Goal: Information Seeking & Learning: Learn about a topic

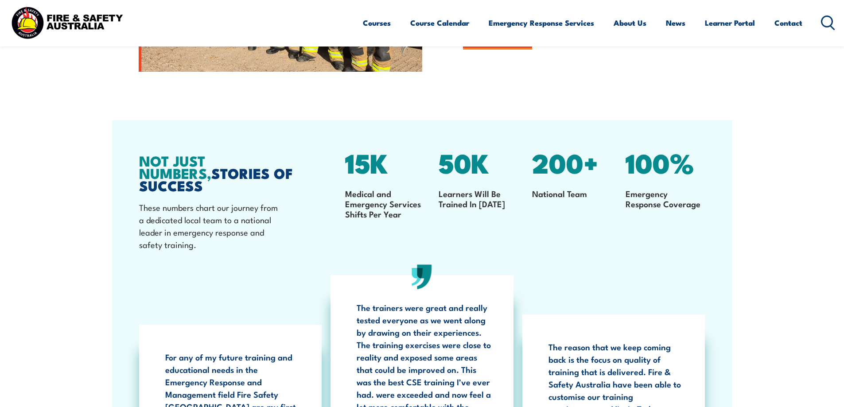
scroll to position [1134, 0]
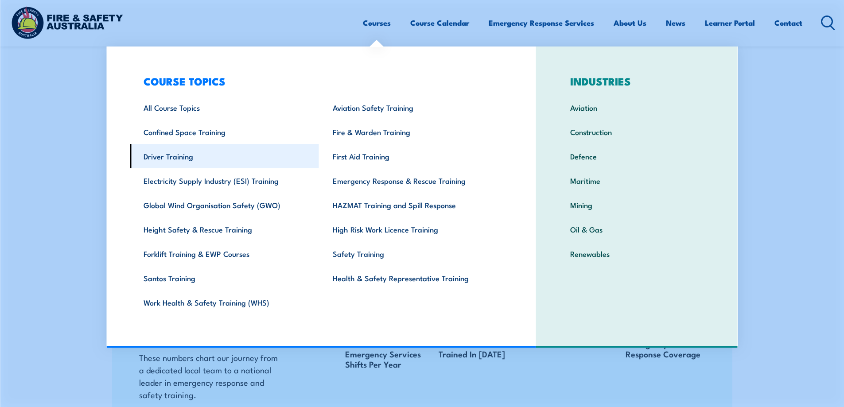
click at [154, 157] on link "Driver Training" at bounding box center [224, 156] width 189 height 24
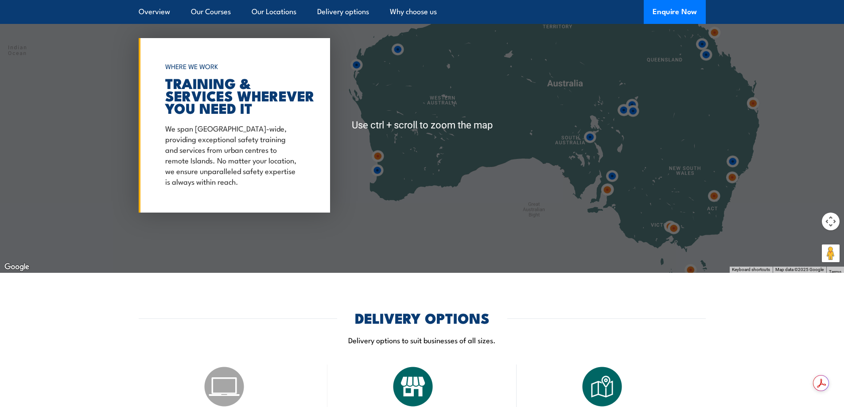
scroll to position [1330, 0]
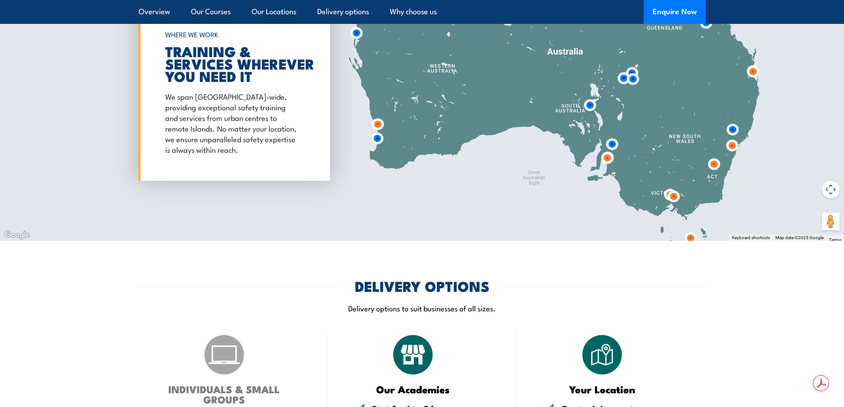
click at [674, 195] on img at bounding box center [673, 196] width 23 height 23
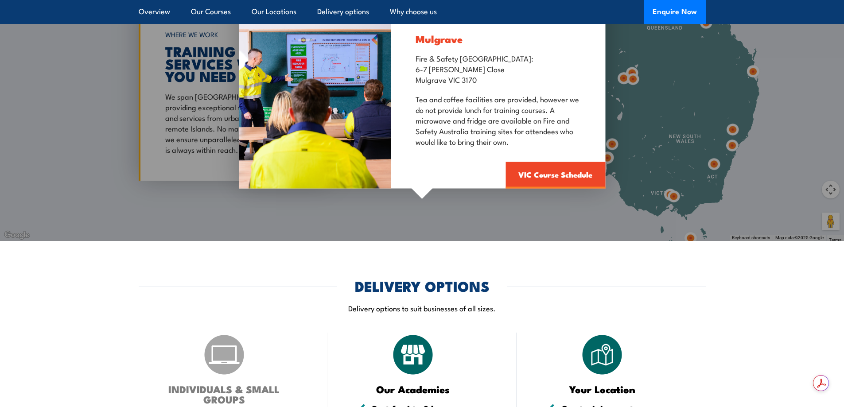
click at [668, 192] on div "Mulgrave Fire & Safety Australia: 6-7 Hartnett Close Mulgrave VIC 3170 Tea and …" at bounding box center [422, 93] width 844 height 295
click at [650, 228] on div "Mulgrave Fire & Safety Australia: 6-7 Hartnett Close Mulgrave VIC 3170 Tea and …" at bounding box center [422, 93] width 844 height 295
drag, startPoint x: 501, startPoint y: 222, endPoint x: 512, endPoint y: 211, distance: 14.7
click at [501, 221] on div "Mulgrave Fire & Safety Australia: 6-7 Hartnett Close Mulgrave VIC 3170 Tea and …" at bounding box center [422, 93] width 844 height 295
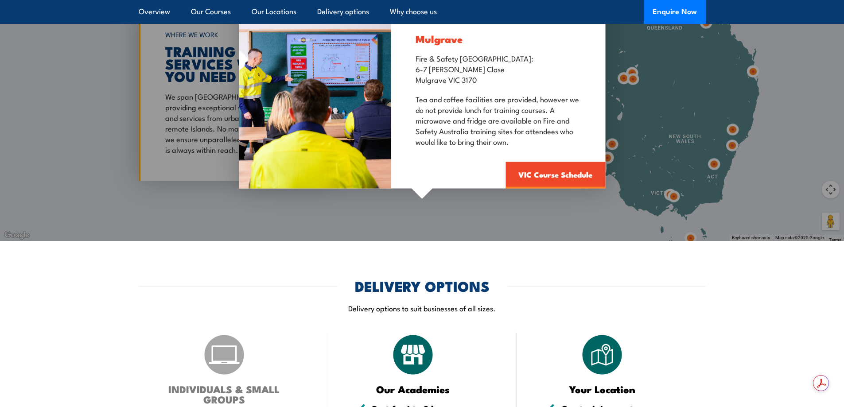
click at [698, 88] on div "Mulgrave Fire & Safety Australia: 6-7 Hartnett Close Mulgrave VIC 3170 Tea and …" at bounding box center [422, 93] width 844 height 295
click at [754, 193] on div "Mulgrave Fire & Safety Australia: 6-7 Hartnett Close Mulgrave VIC 3170 Tea and …" at bounding box center [422, 93] width 844 height 295
click at [715, 164] on div "Mulgrave Fire & Safety Australia: 6-7 Hartnett Close Mulgrave VIC 3170 Tea and …" at bounding box center [422, 93] width 844 height 295
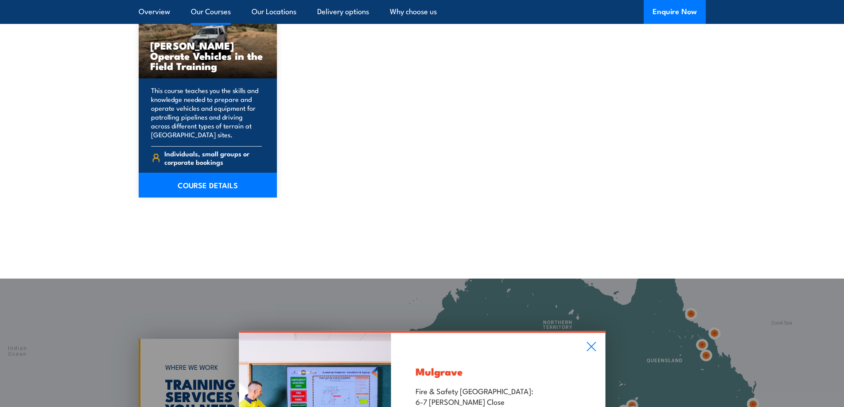
scroll to position [842, 0]
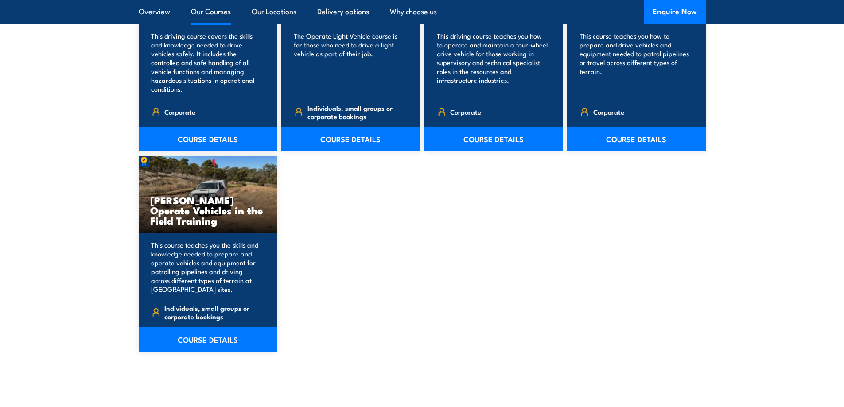
click at [420, 215] on div "Drive Vehicles under Operational Conditions Training This driving course covers…" at bounding box center [422, 149] width 567 height 406
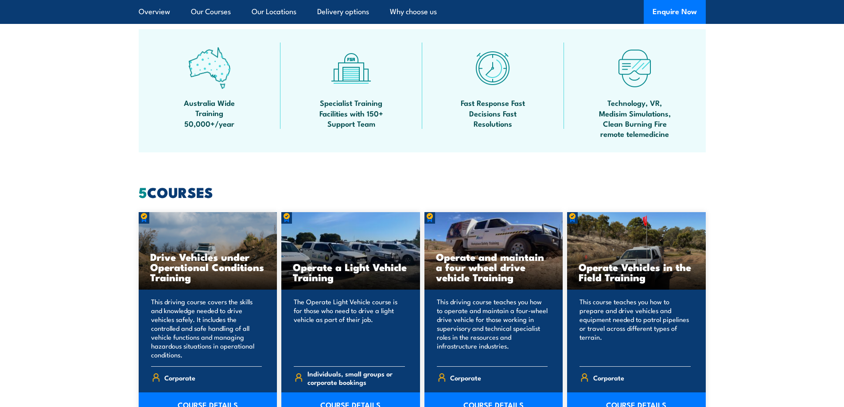
scroll to position [355, 0]
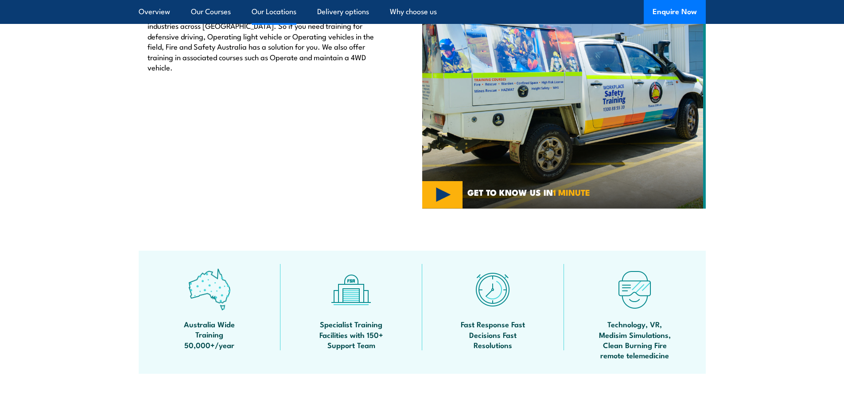
click at [260, 12] on link "Our Locations" at bounding box center [274, 11] width 45 height 23
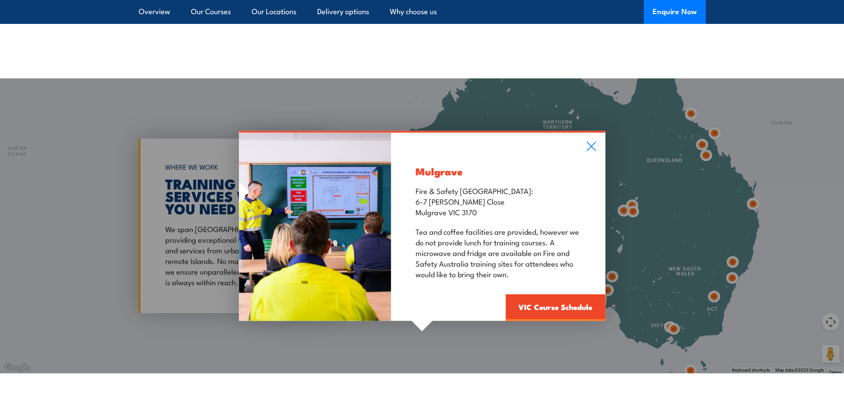
scroll to position [1221, 0]
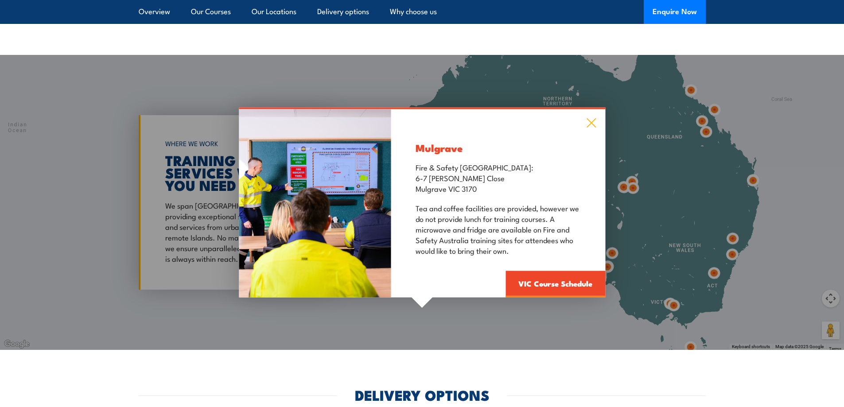
click at [588, 124] on icon at bounding box center [591, 123] width 10 height 10
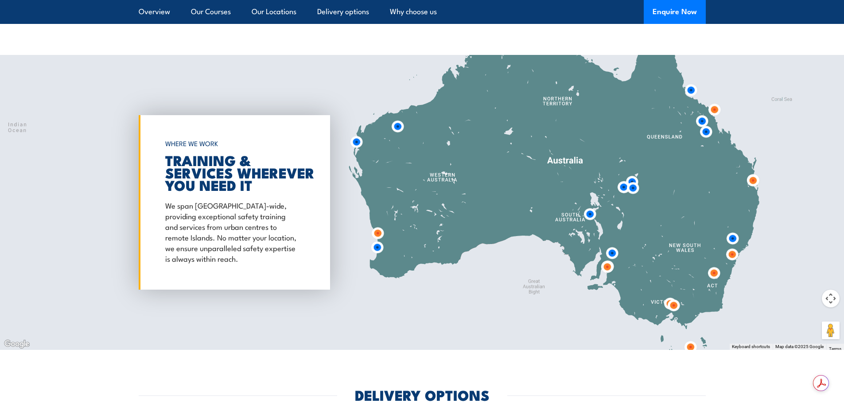
click at [666, 302] on img at bounding box center [673, 305] width 23 height 23
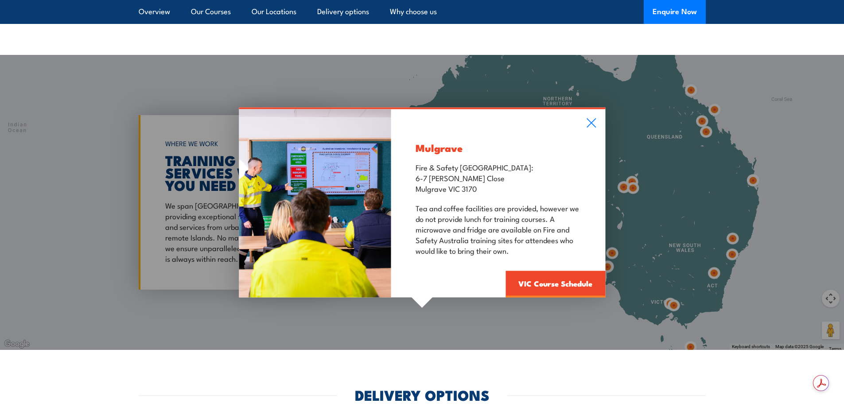
click at [676, 306] on div "Mulgrave Fire & Safety Australia: 6-7 Hartnett Close Mulgrave VIC 3170 Tea and …" at bounding box center [422, 202] width 844 height 295
click at [593, 122] on icon at bounding box center [591, 123] width 10 height 10
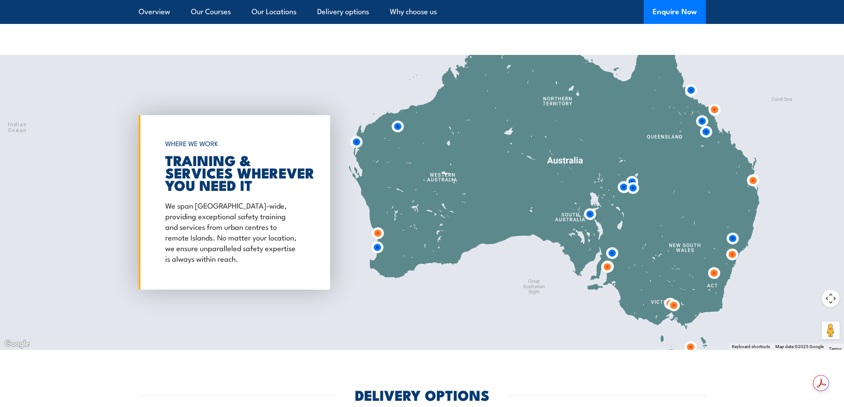
click at [674, 307] on img at bounding box center [673, 305] width 23 height 23
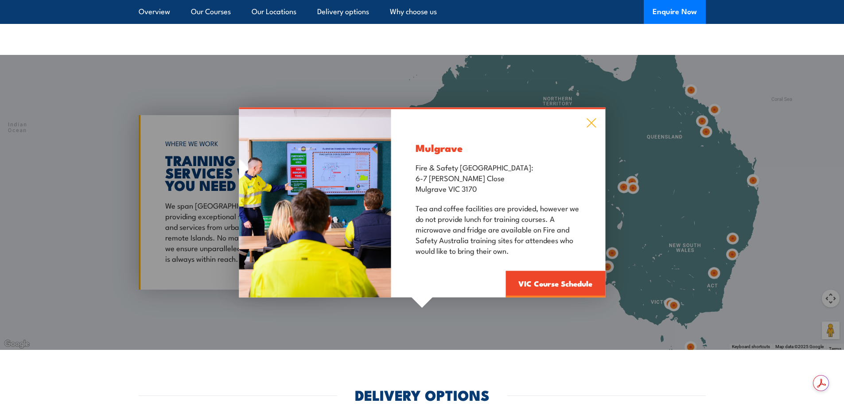
click at [593, 125] on icon at bounding box center [591, 122] width 9 height 9
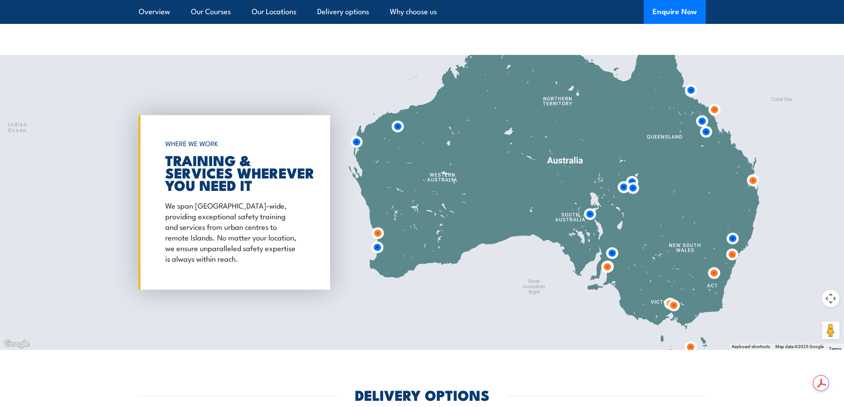
click at [668, 304] on img at bounding box center [673, 305] width 23 height 23
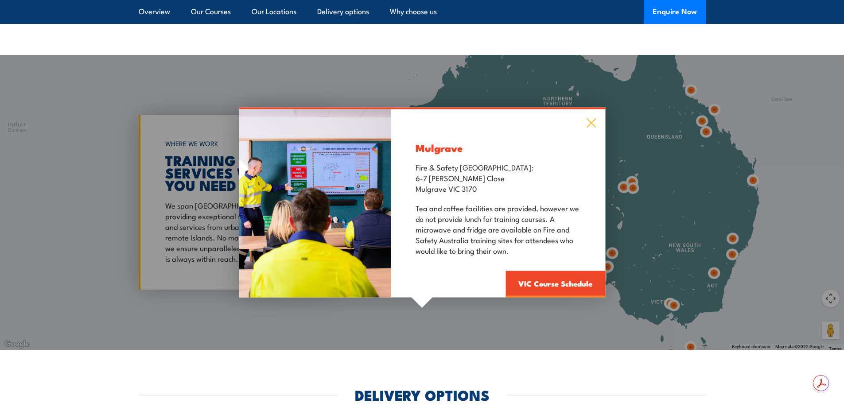
click at [588, 118] on icon at bounding box center [591, 123] width 10 height 10
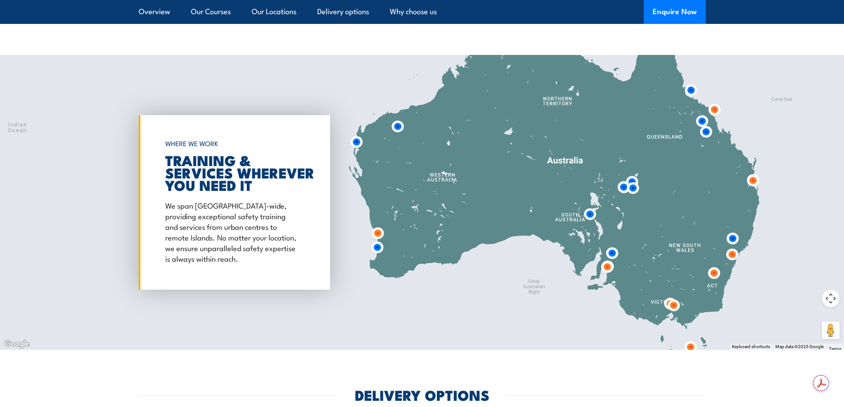
click at [666, 302] on img at bounding box center [673, 305] width 23 height 23
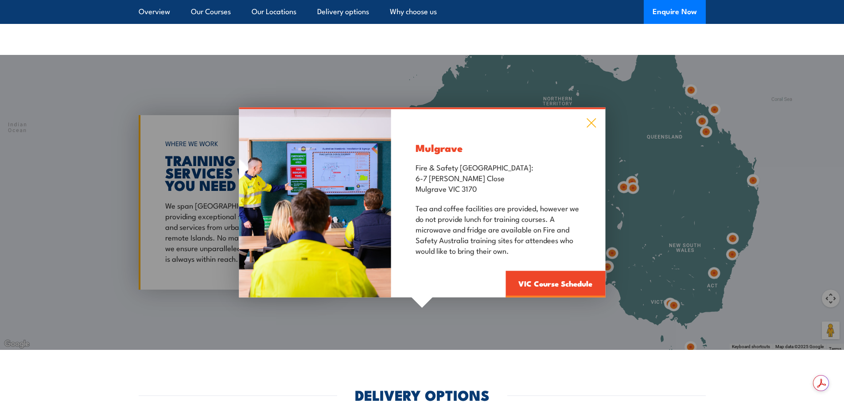
click at [595, 123] on icon at bounding box center [591, 123] width 10 height 10
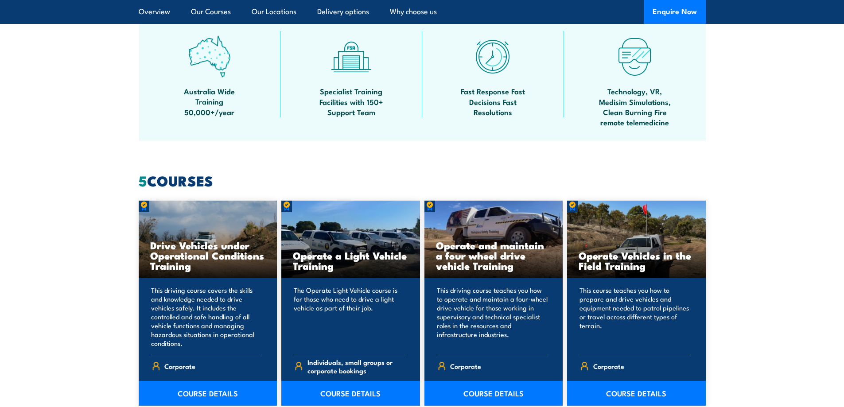
scroll to position [511, 0]
